Goal: Task Accomplishment & Management: Use online tool/utility

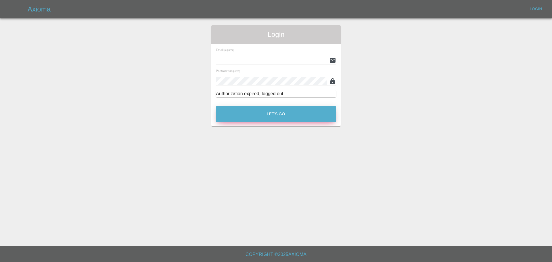
type input "[EMAIL_ADDRESS][DOMAIN_NAME]"
click at [272, 114] on button "Let's Go" at bounding box center [276, 114] width 120 height 16
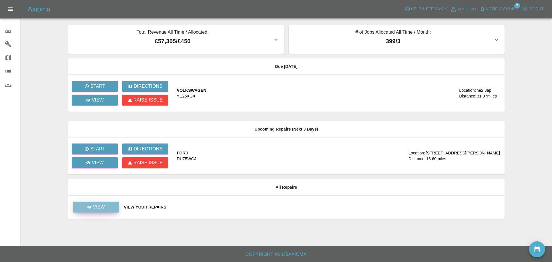
click at [99, 206] on p "View" at bounding box center [99, 207] width 12 height 7
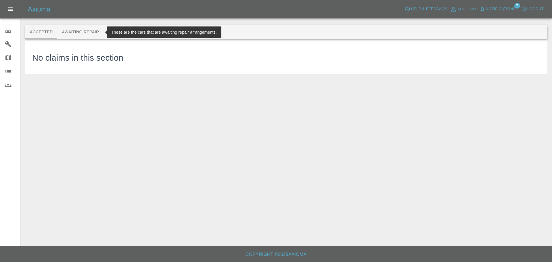
click at [83, 31] on button "Awaiting Repair" at bounding box center [80, 32] width 46 height 14
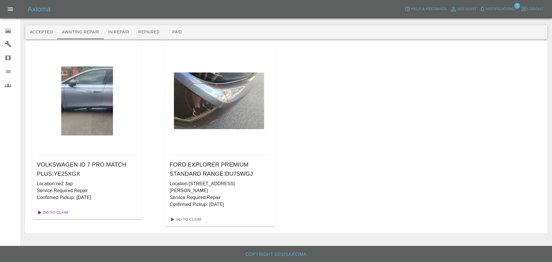
click at [60, 212] on link "Go To Claim" at bounding box center [52, 212] width 35 height 9
